Goal: Transaction & Acquisition: Purchase product/service

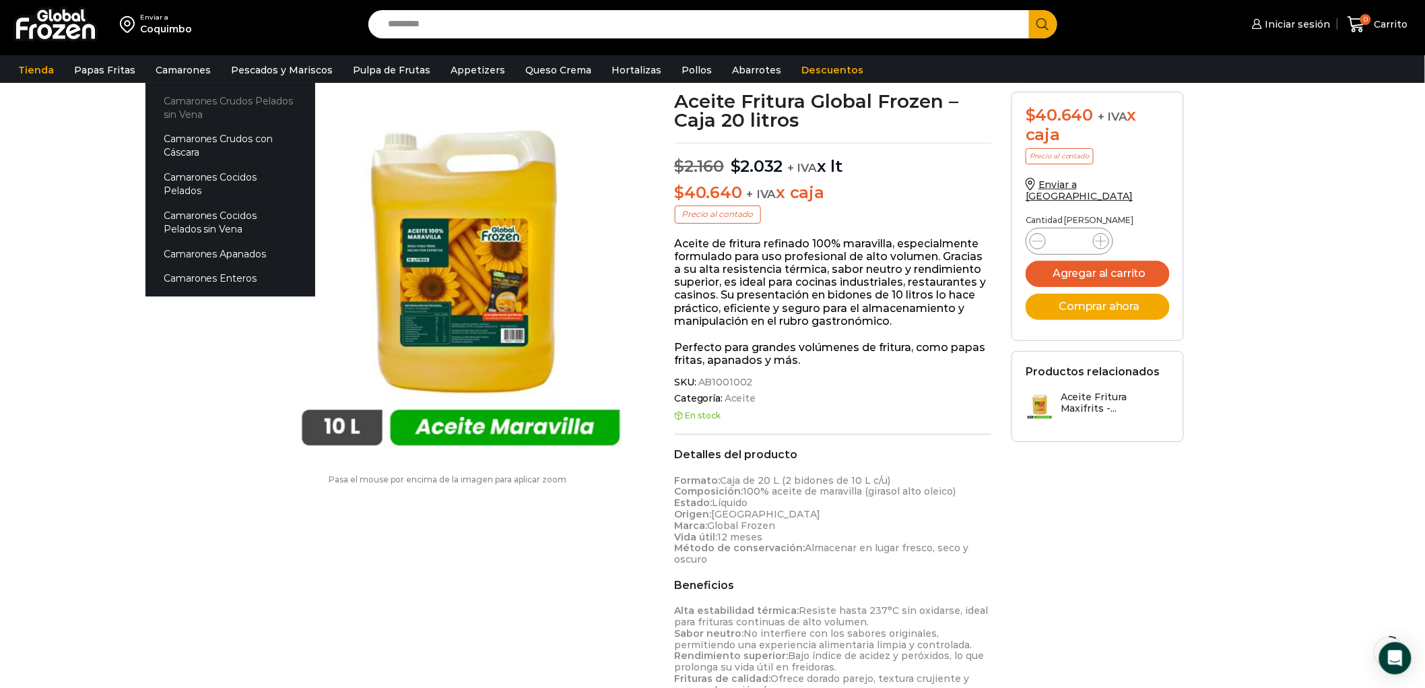
click at [189, 101] on link "Camarones Crudos Pelados sin Vena" at bounding box center [230, 107] width 170 height 38
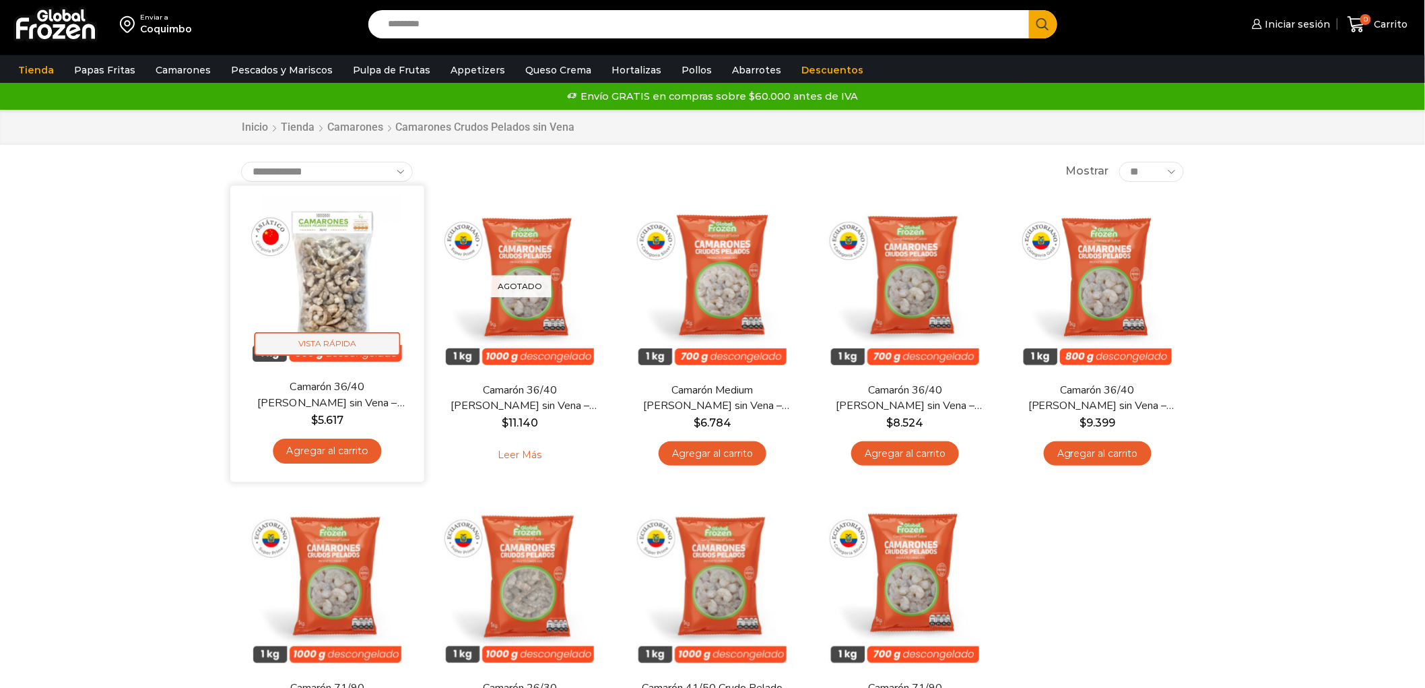
click at [329, 339] on span "Vista Rápida" at bounding box center [328, 344] width 146 height 24
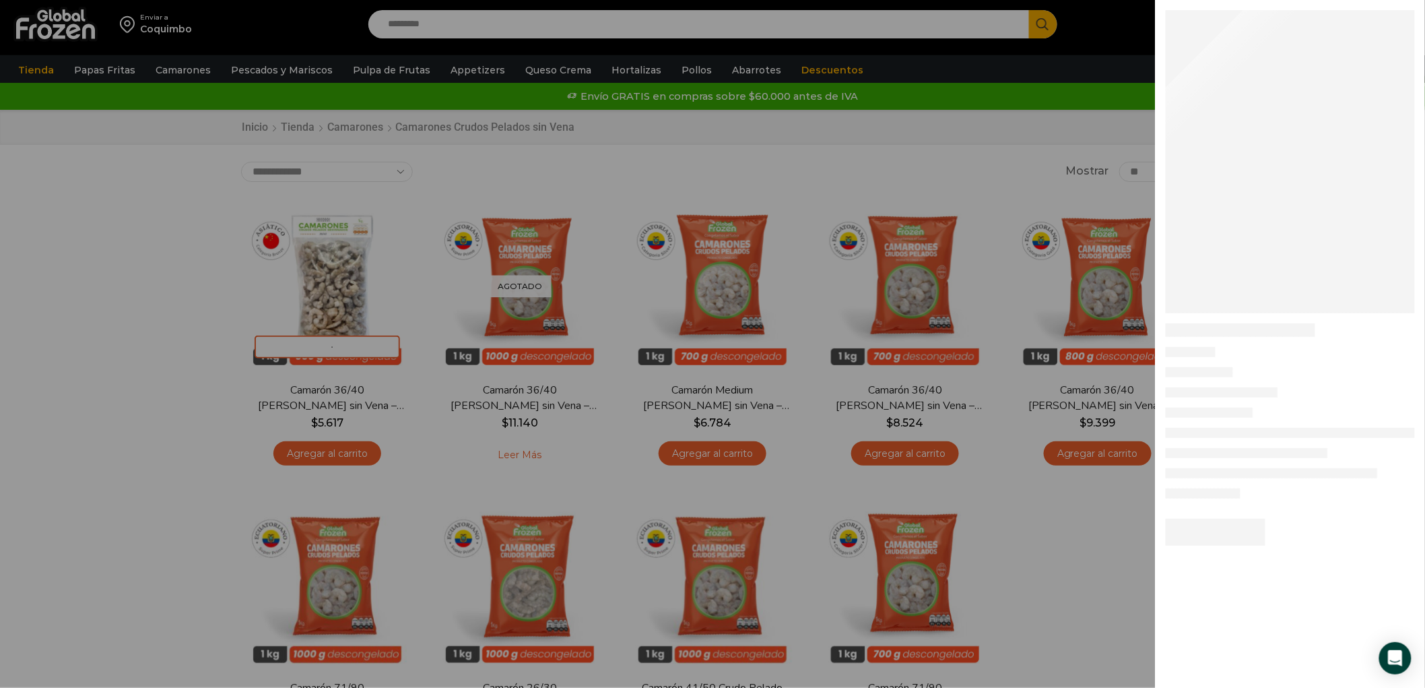
click at [923, 0] on div at bounding box center [712, 0] width 1425 height 0
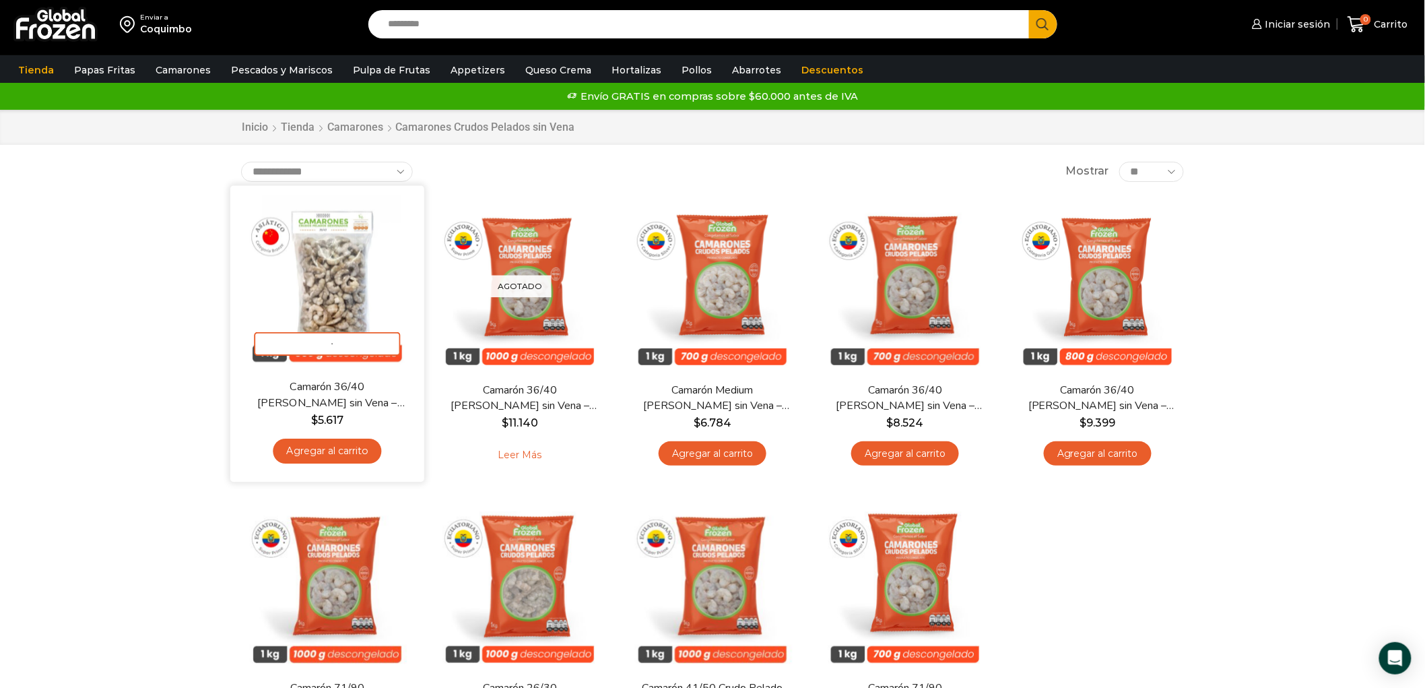
click at [345, 280] on img at bounding box center [327, 282] width 174 height 174
click at [317, 298] on img at bounding box center [327, 282] width 174 height 174
